Goal: Information Seeking & Learning: Learn about a topic

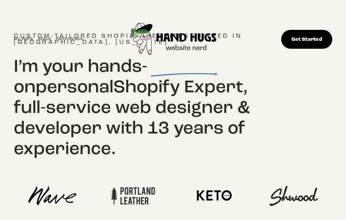
click at [17, 35] on link "My Work" at bounding box center [24, 39] width 20 height 8
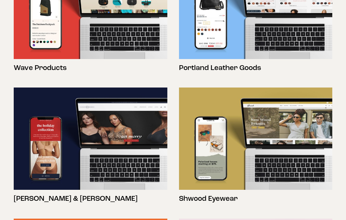
scroll to position [243, 0]
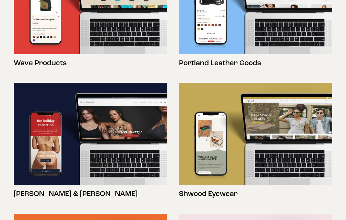
click at [191, 27] on img at bounding box center [255, 3] width 153 height 102
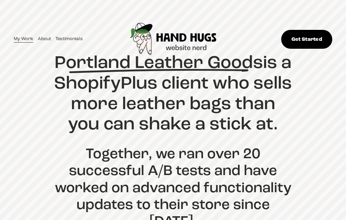
click at [39, 35] on link "About" at bounding box center [44, 39] width 13 height 8
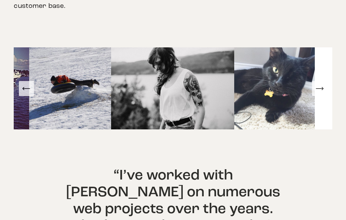
scroll to position [343, 0]
